Goal: Task Accomplishment & Management: Manage account settings

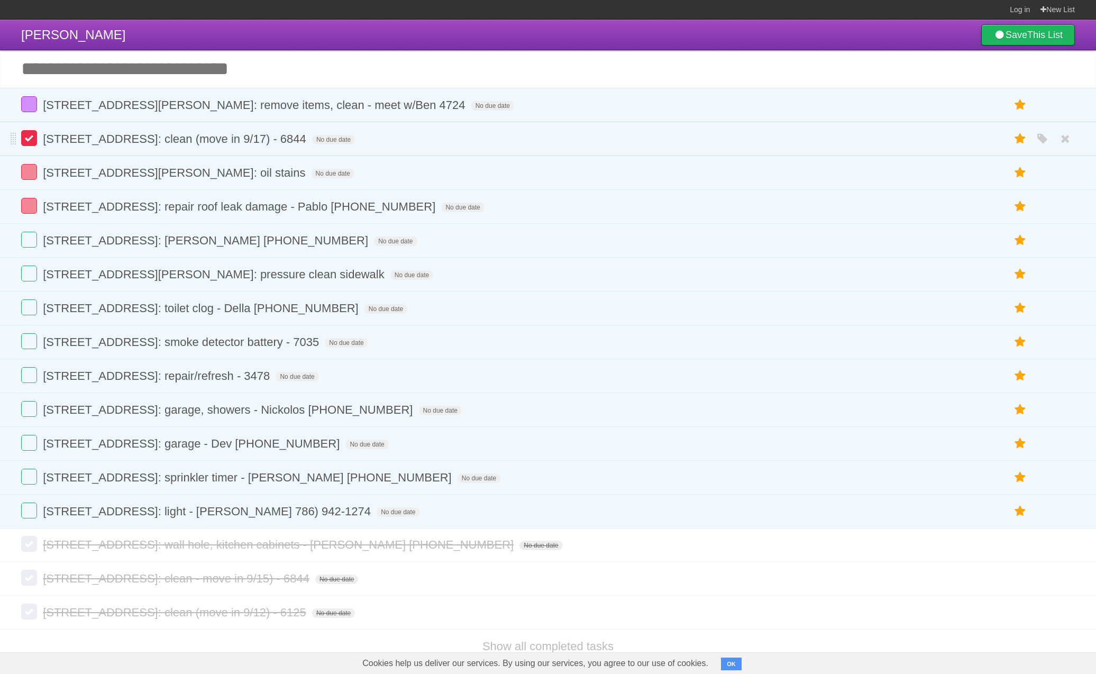
click at [33, 142] on label at bounding box center [29, 138] width 16 height 16
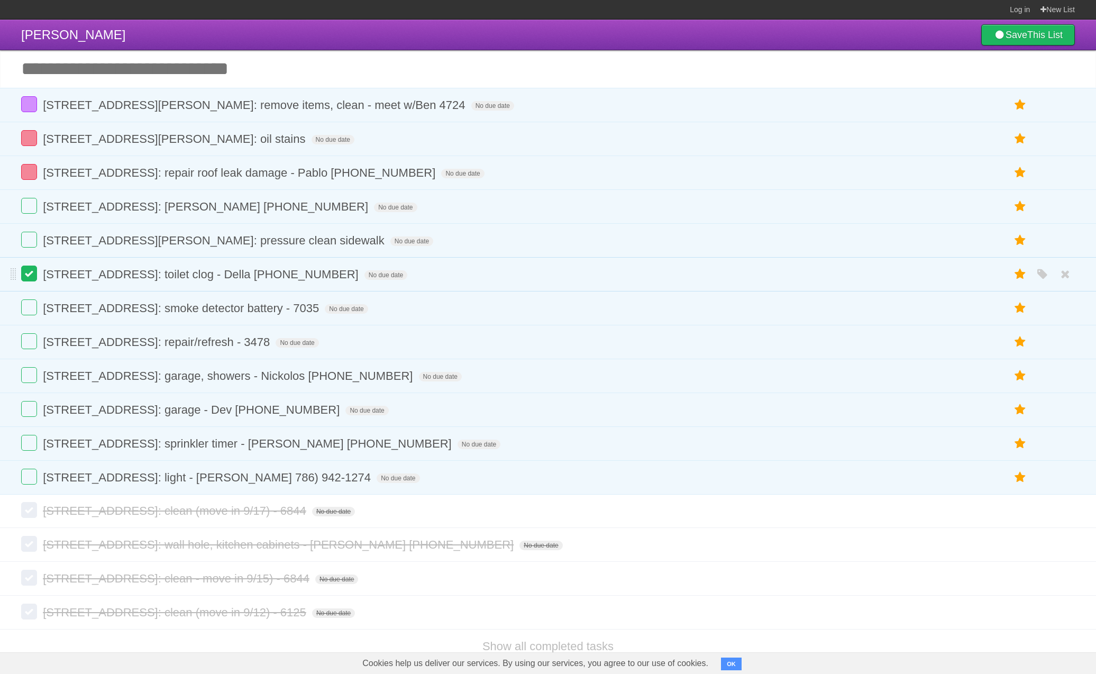
click at [26, 279] on label at bounding box center [29, 273] width 16 height 16
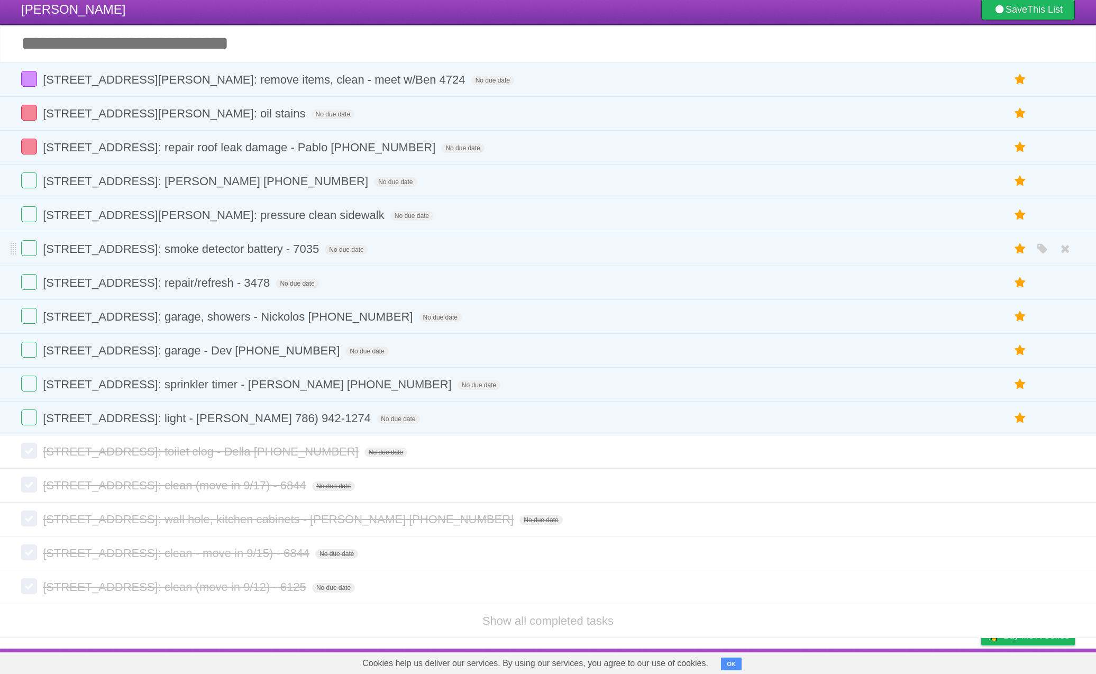
scroll to position [36, 0]
click at [372, 310] on span "[STREET_ADDRESS]: garage, showers - Nickolos [PHONE_NUMBER]" at bounding box center [229, 316] width 372 height 13
drag, startPoint x: 374, startPoint y: 314, endPoint x: 405, endPoint y: 316, distance: 30.2
click at [373, 314] on input "**********" at bounding box center [293, 317] width 501 height 14
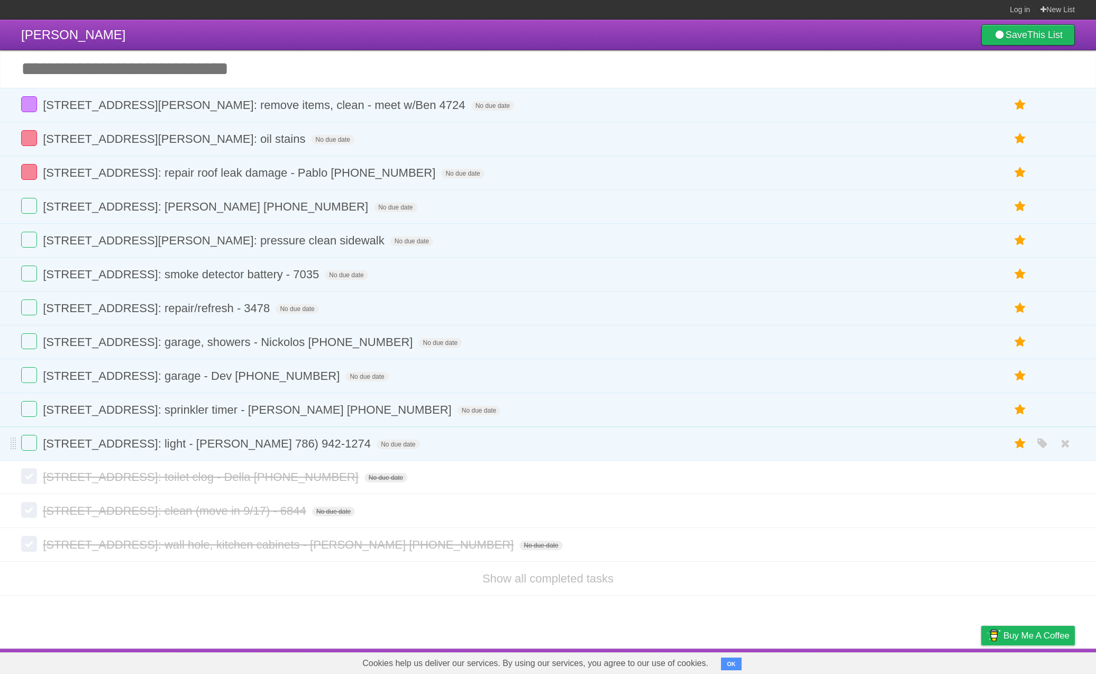
drag, startPoint x: 542, startPoint y: 587, endPoint x: 519, endPoint y: 447, distance: 140.9
click at [542, 585] on link "Show all completed tasks" at bounding box center [547, 578] width 131 height 13
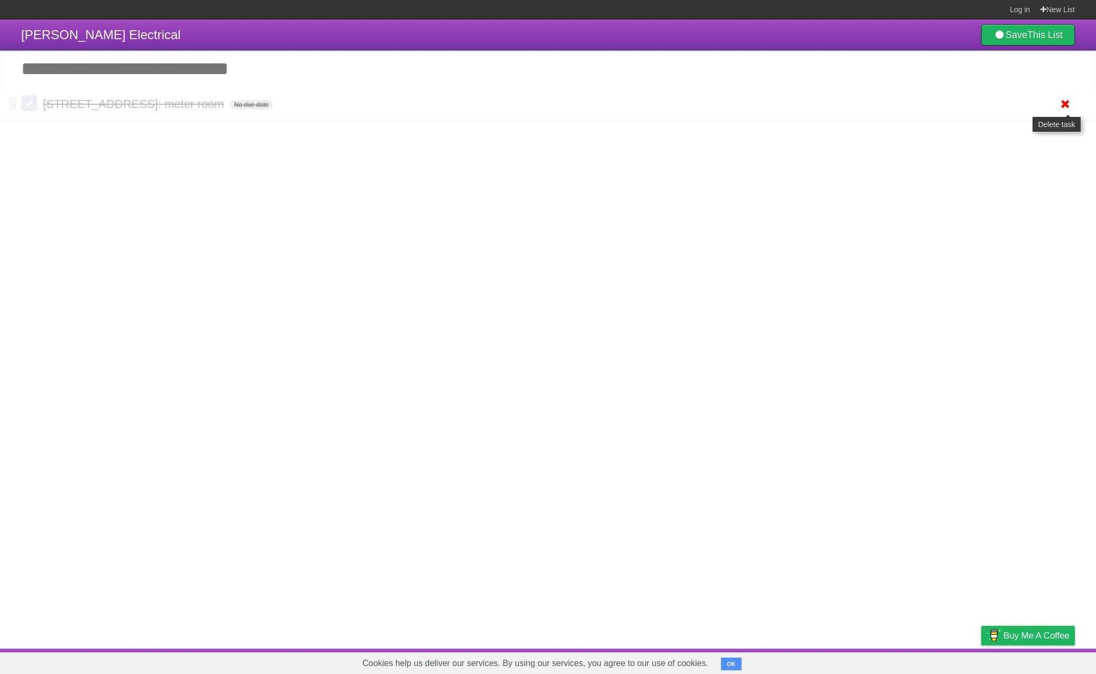
click at [1069, 108] on icon at bounding box center [1065, 103] width 15 height 17
